Goal: Information Seeking & Learning: Learn about a topic

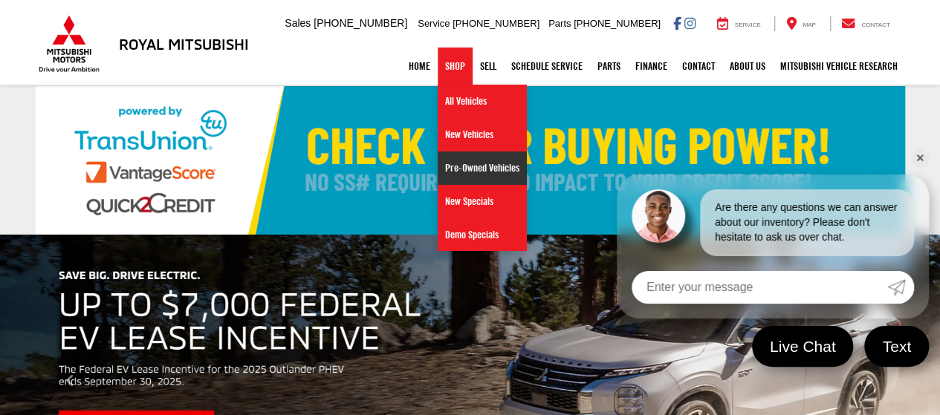
click at [455, 177] on link "Pre-Owned Vehicles" at bounding box center [482, 168] width 89 height 33
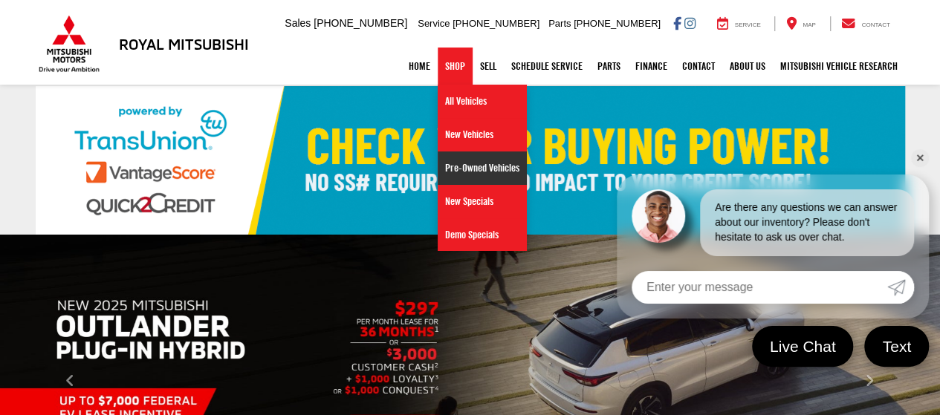
click at [465, 173] on link "Pre-Owned Vehicles" at bounding box center [482, 168] width 89 height 33
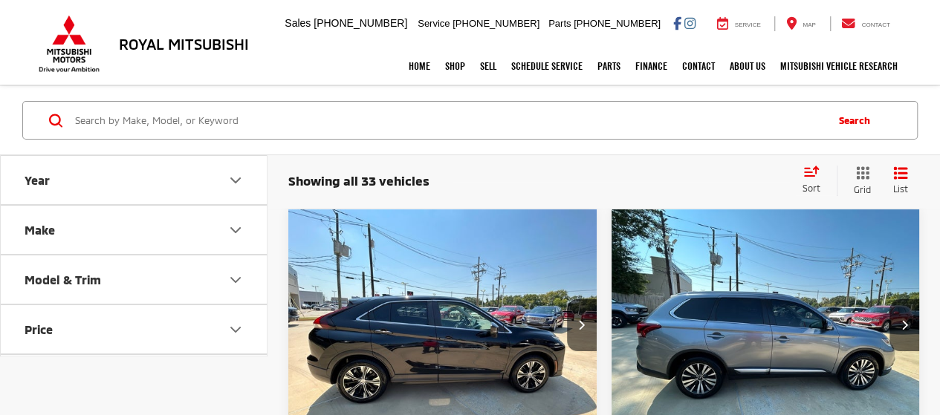
click at [198, 123] on input "Search by Make, Model, or Keyword" at bounding box center [449, 121] width 751 height 36
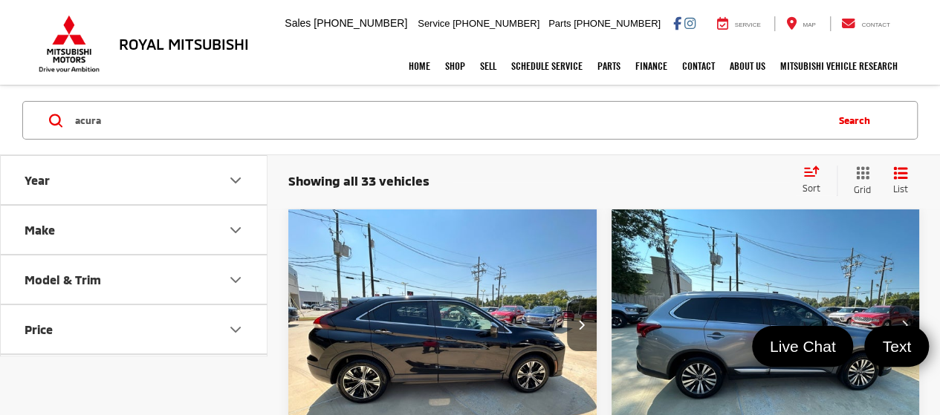
type input "acura"
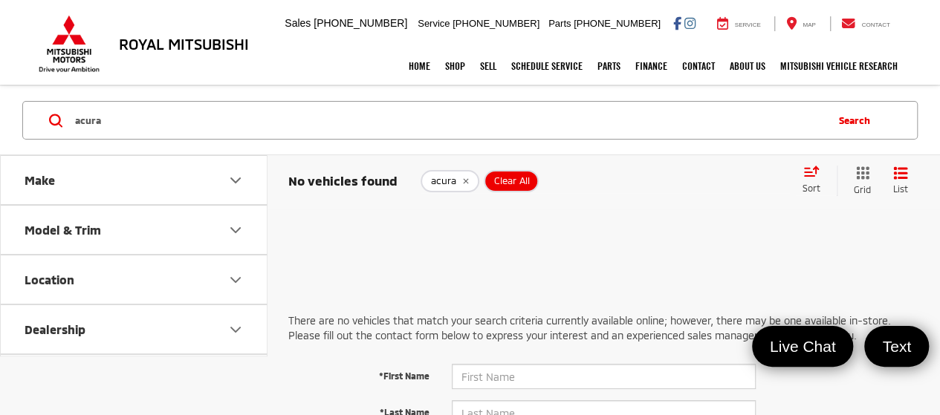
drag, startPoint x: 123, startPoint y: 121, endPoint x: 4, endPoint y: 146, distance: 121.6
click at [4, 146] on div "acura acura Search" at bounding box center [470, 120] width 940 height 69
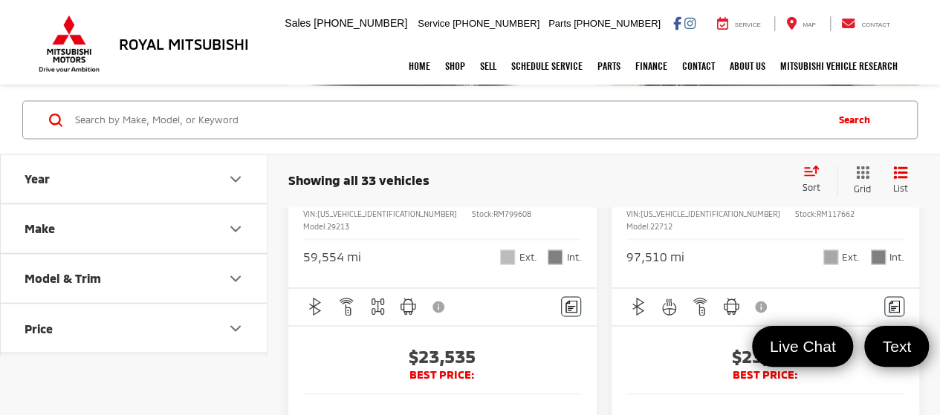
scroll to position [6986, 0]
